Goal: Answer question/provide support

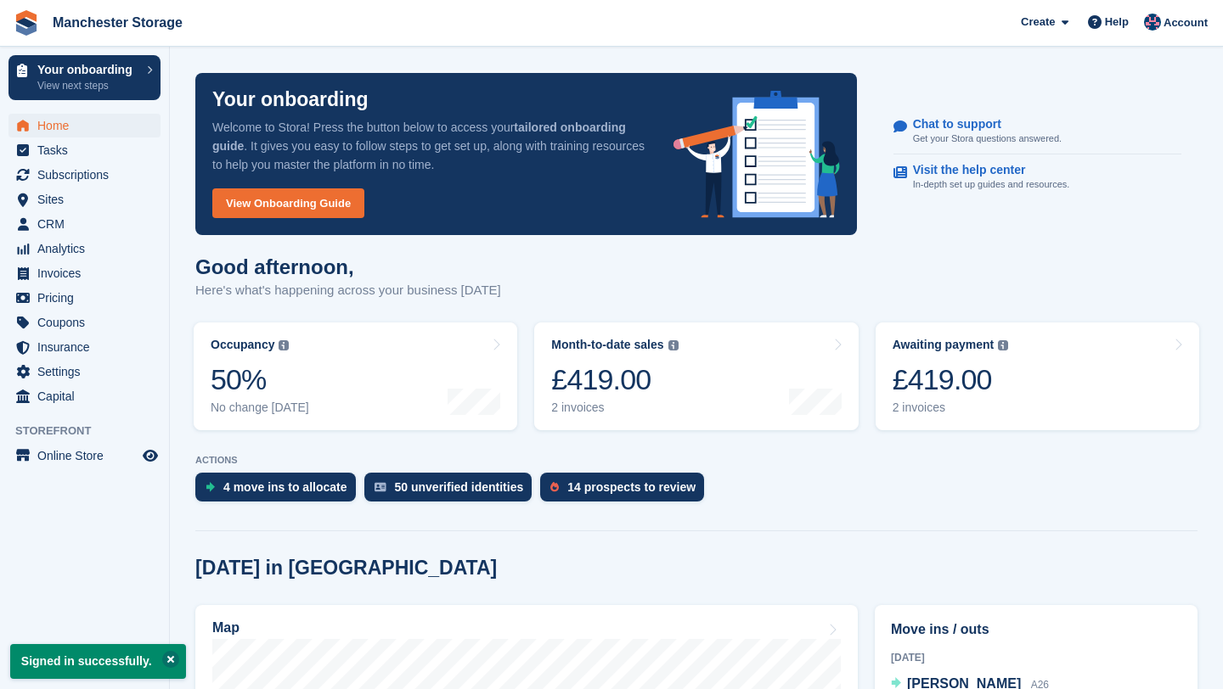
click at [179, 659] on button at bounding box center [170, 659] width 17 height 17
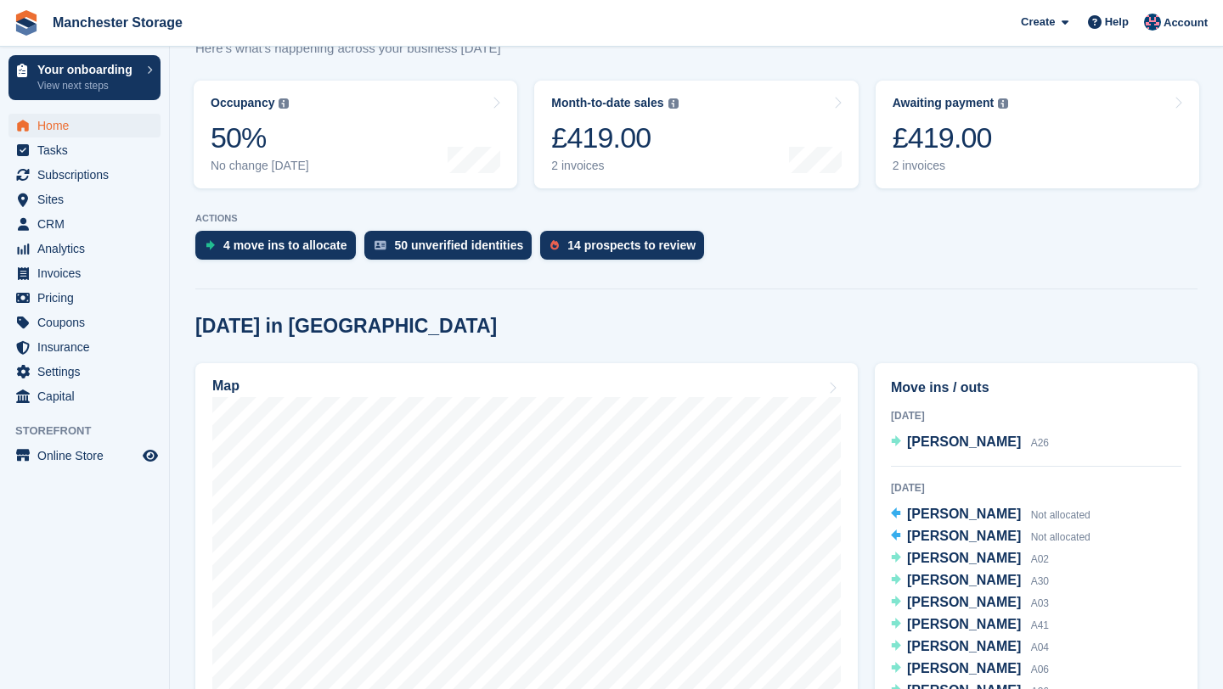
scroll to position [363, 0]
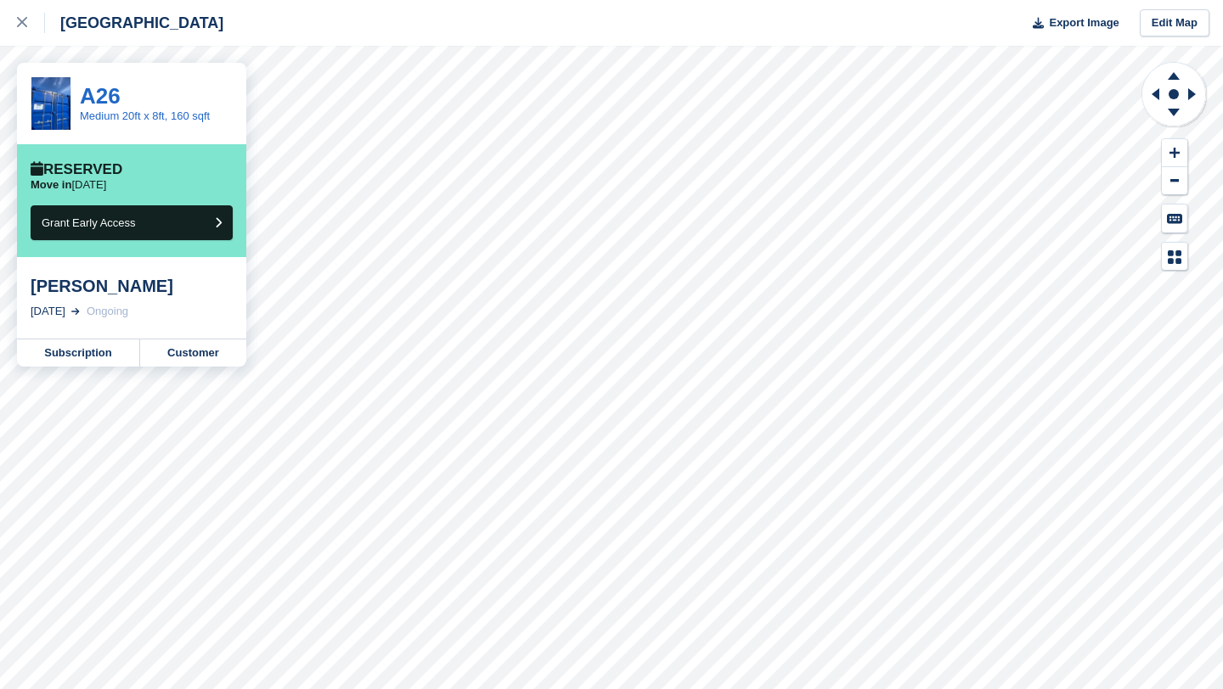
click at [135, 283] on div "[PERSON_NAME]" at bounding box center [132, 286] width 202 height 20
click at [195, 351] on link "Customer" at bounding box center [193, 353] width 106 height 27
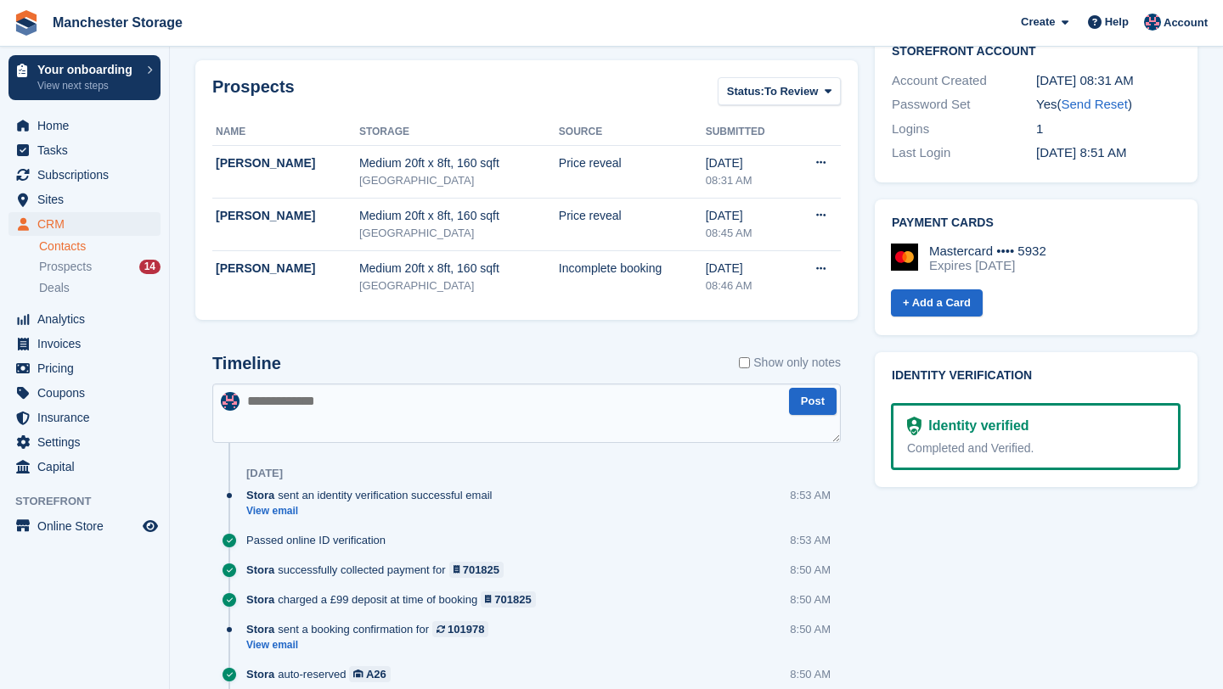
scroll to position [615, 0]
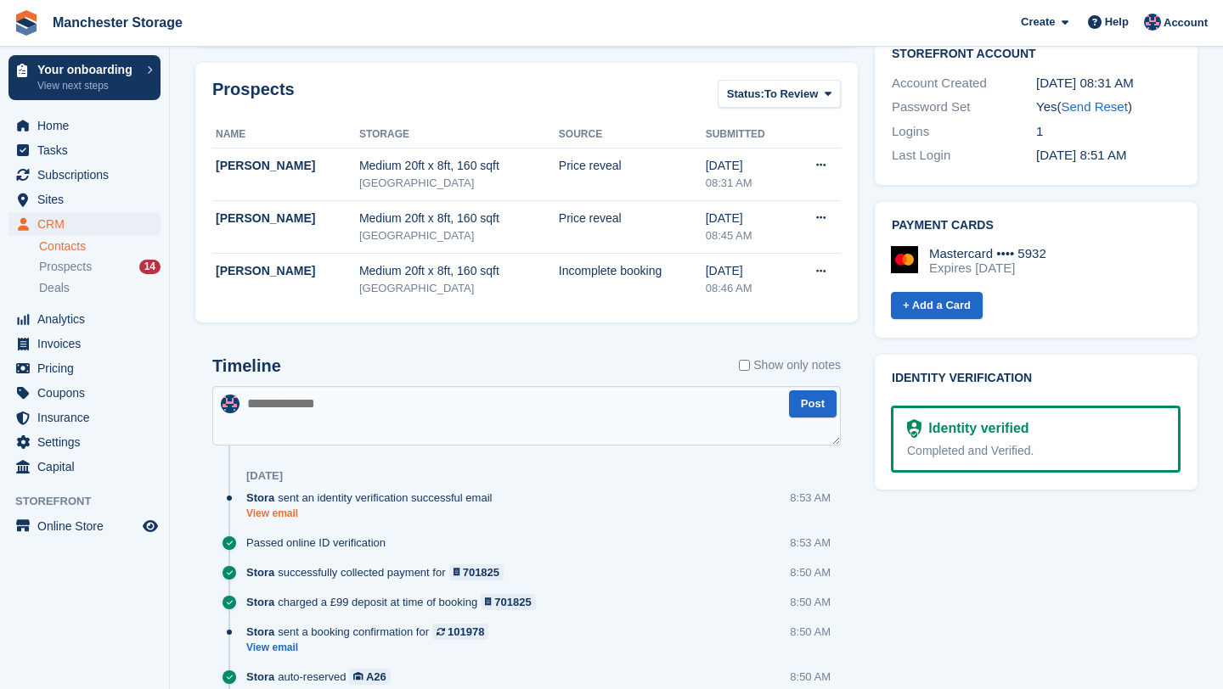
click at [296, 511] on link "View email" at bounding box center [373, 514] width 254 height 14
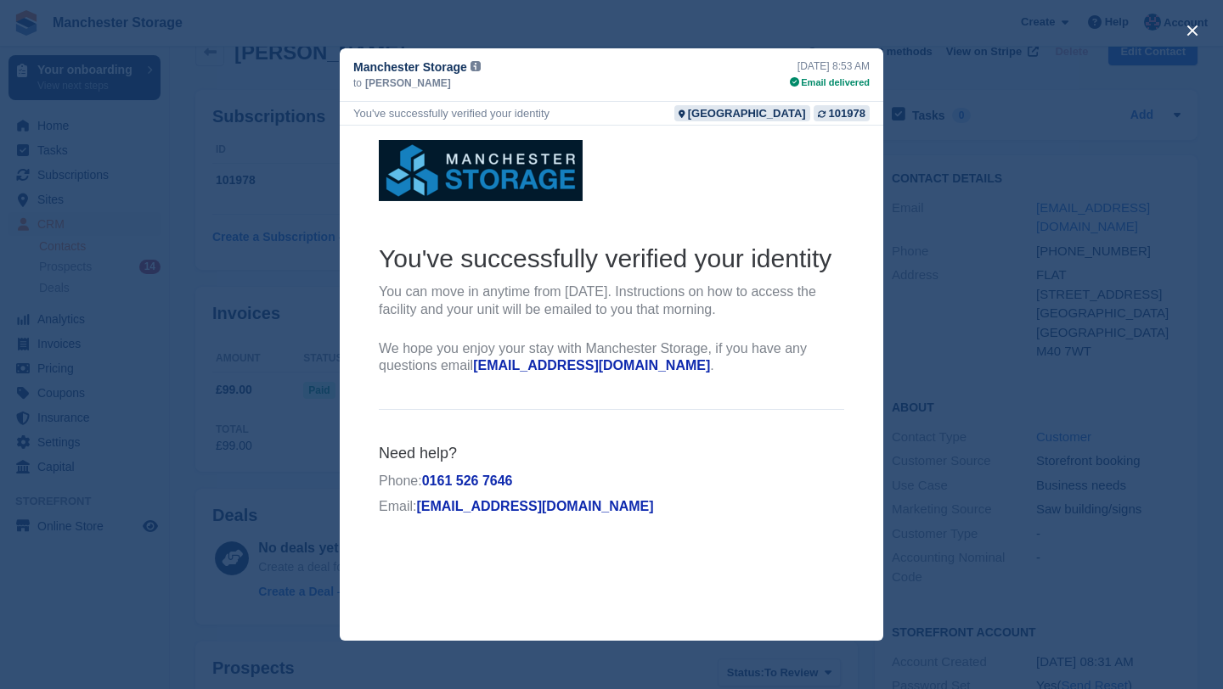
scroll to position [212, 0]
click at [544, 24] on div "close" at bounding box center [611, 344] width 1223 height 689
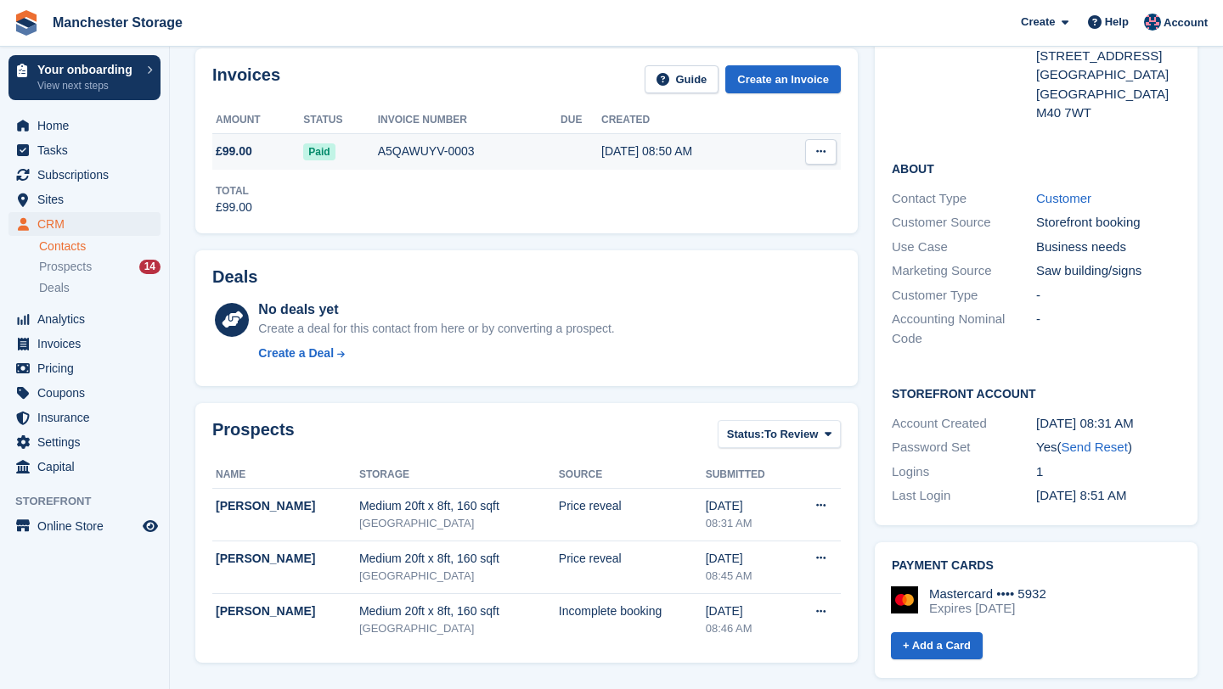
scroll to position [0, 0]
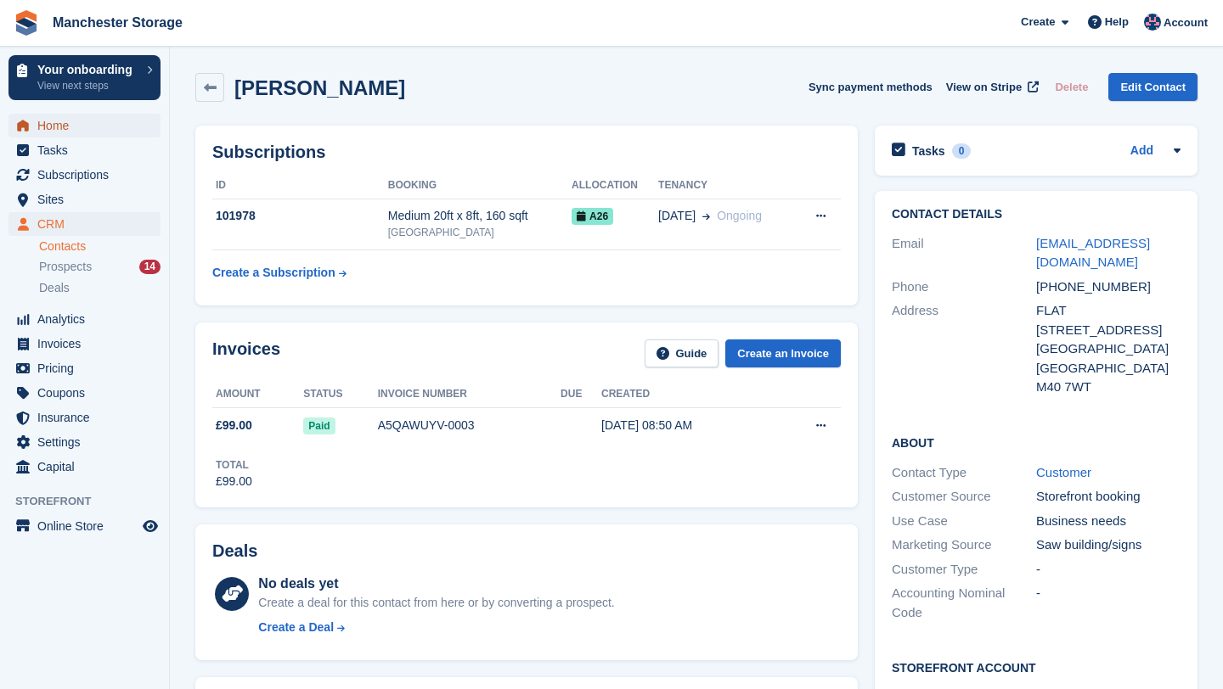
click at [60, 125] on span "Home" at bounding box center [88, 126] width 102 height 24
